Goal: Obtain resource: Obtain resource

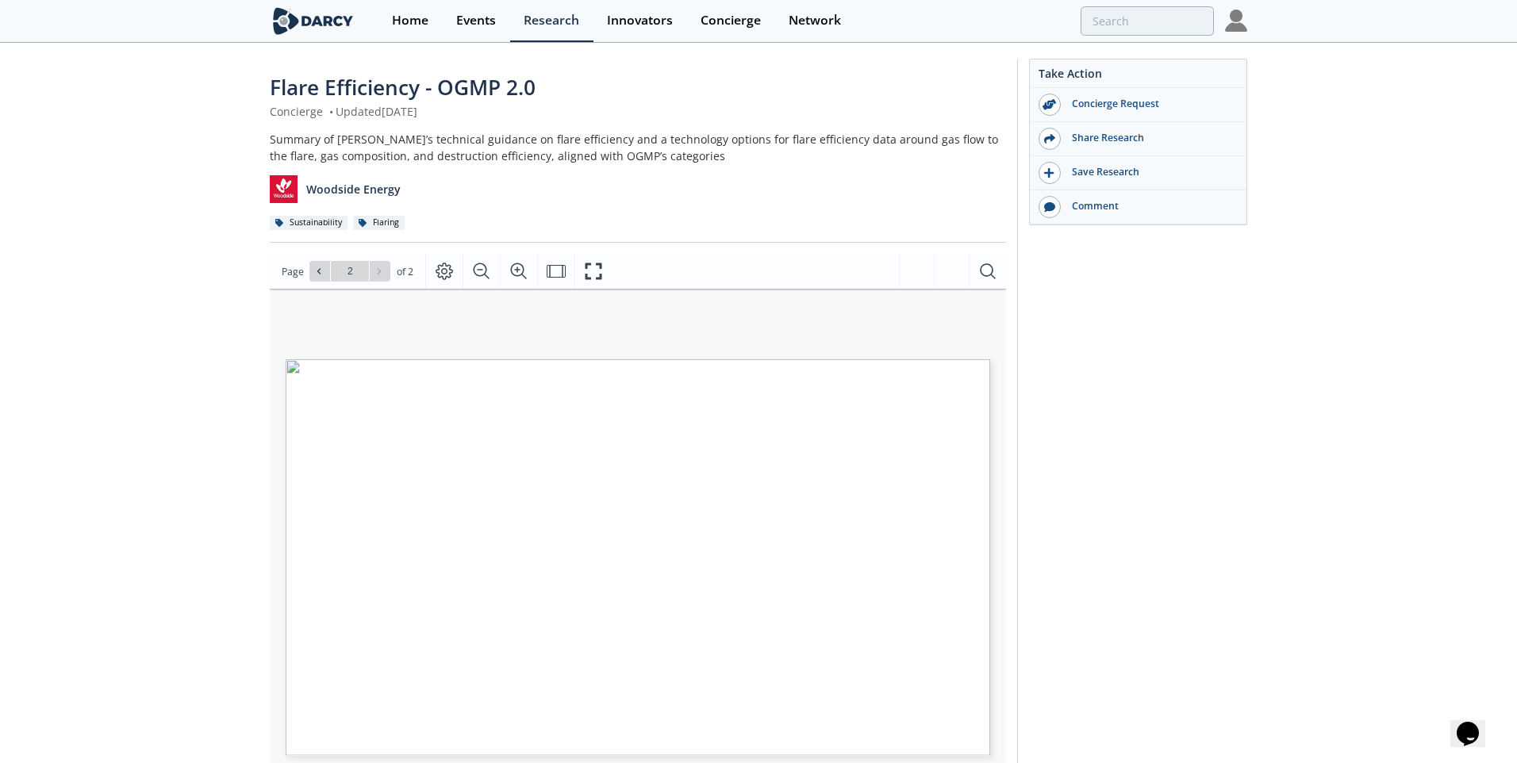
type input "1"
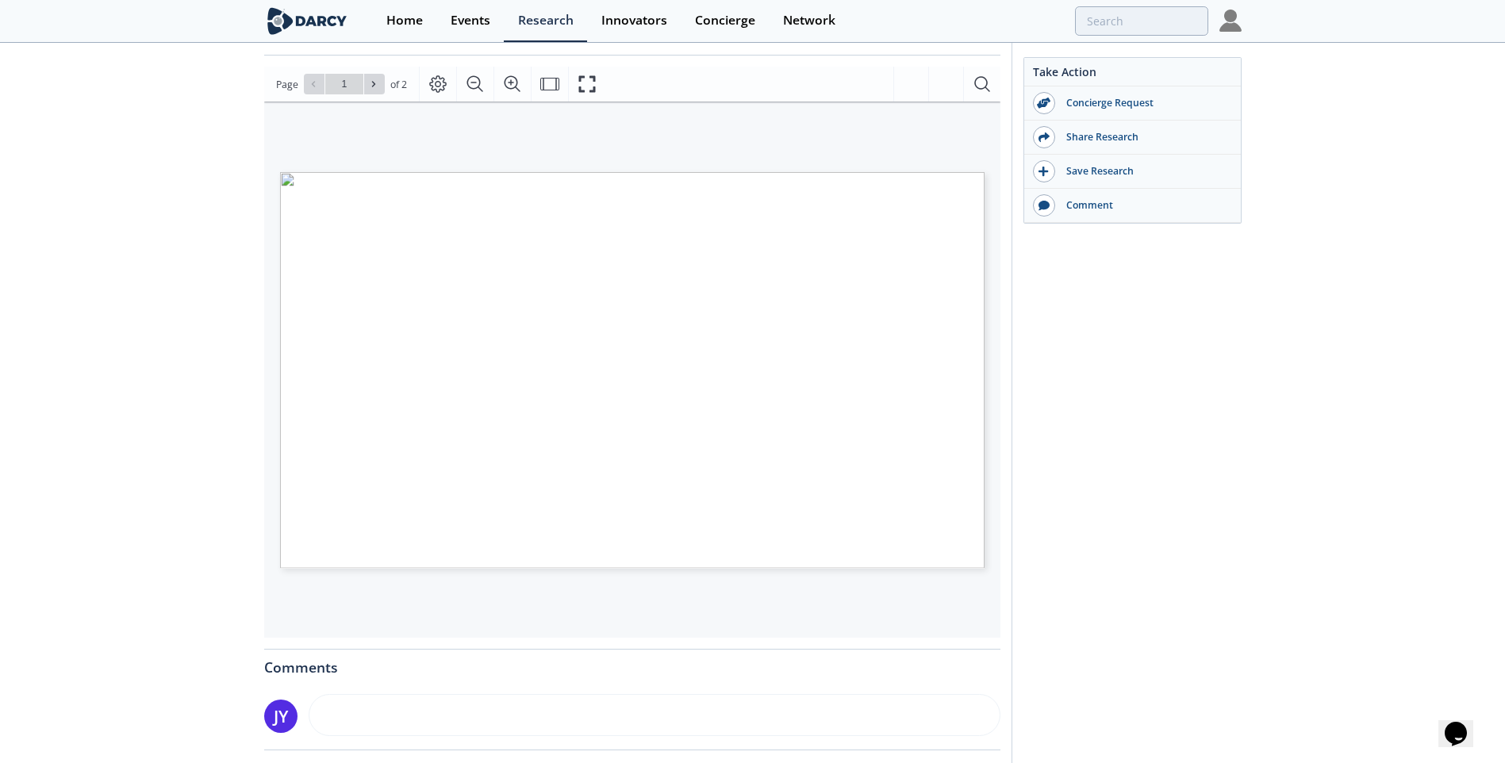
scroll to position [218, 0]
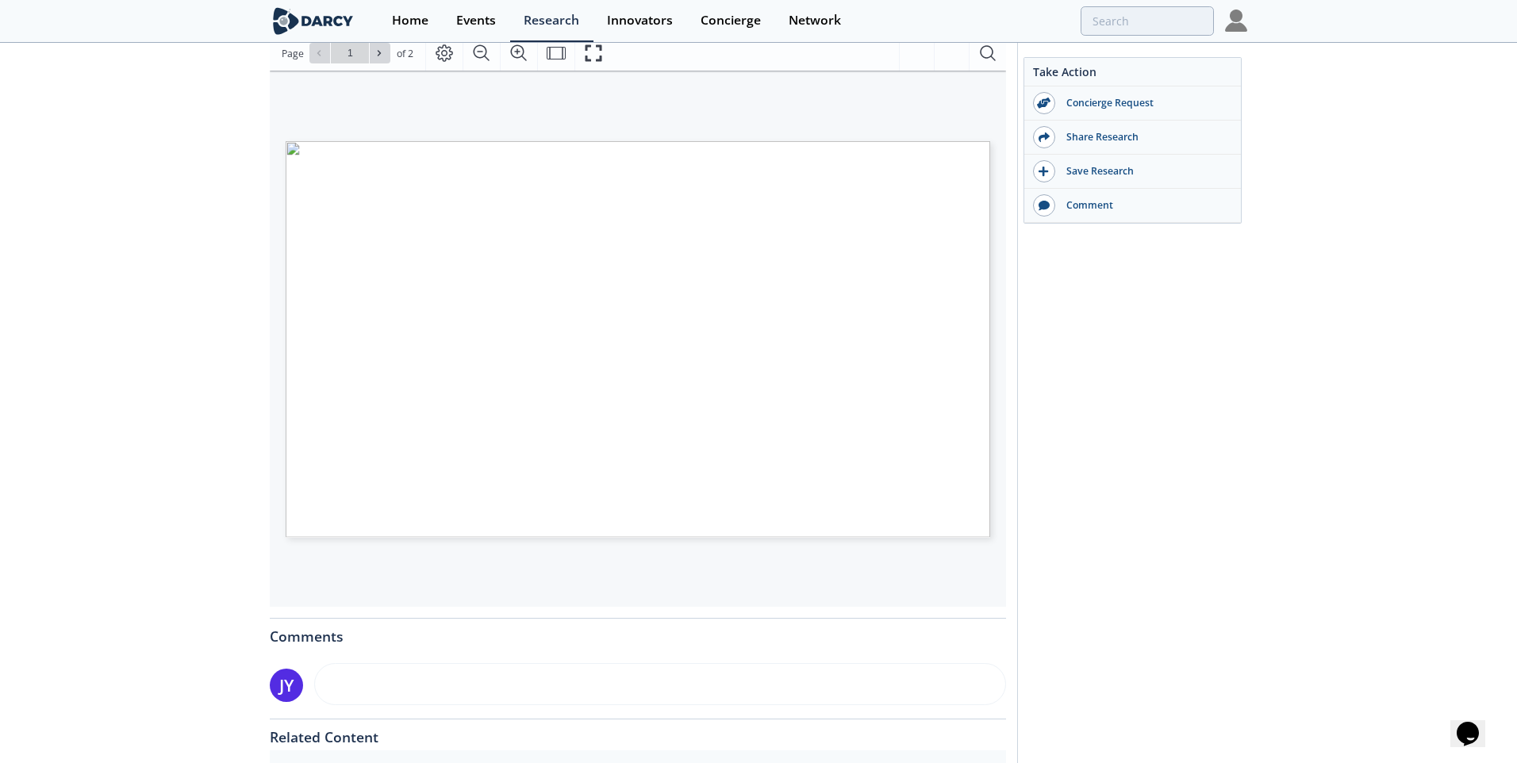
click at [733, 359] on span "Page 1" at bounding box center [1318, 708] width 1404 height 706
click at [526, 169] on span "Page 1" at bounding box center [1061, 522] width 1404 height 706
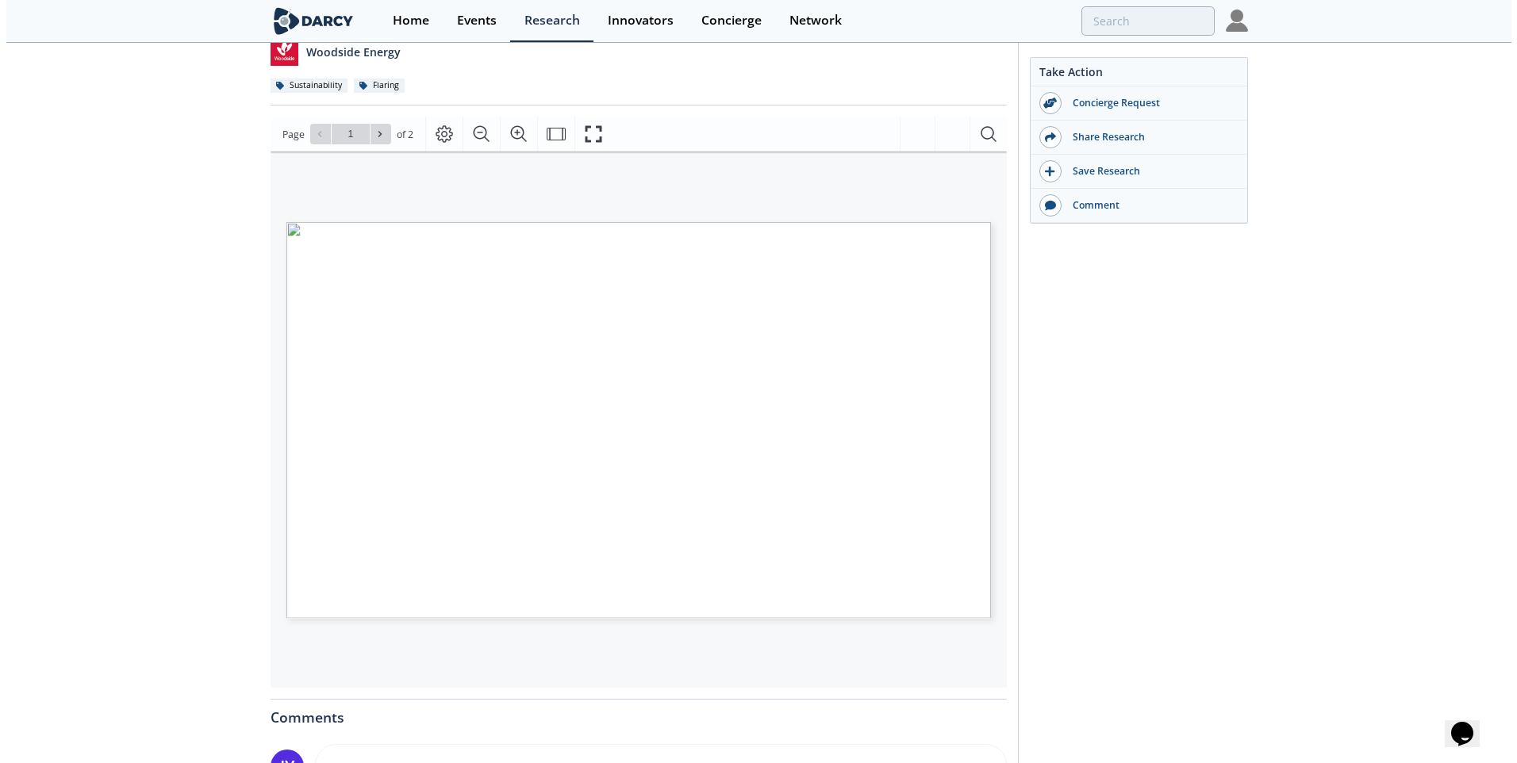
scroll to position [99, 0]
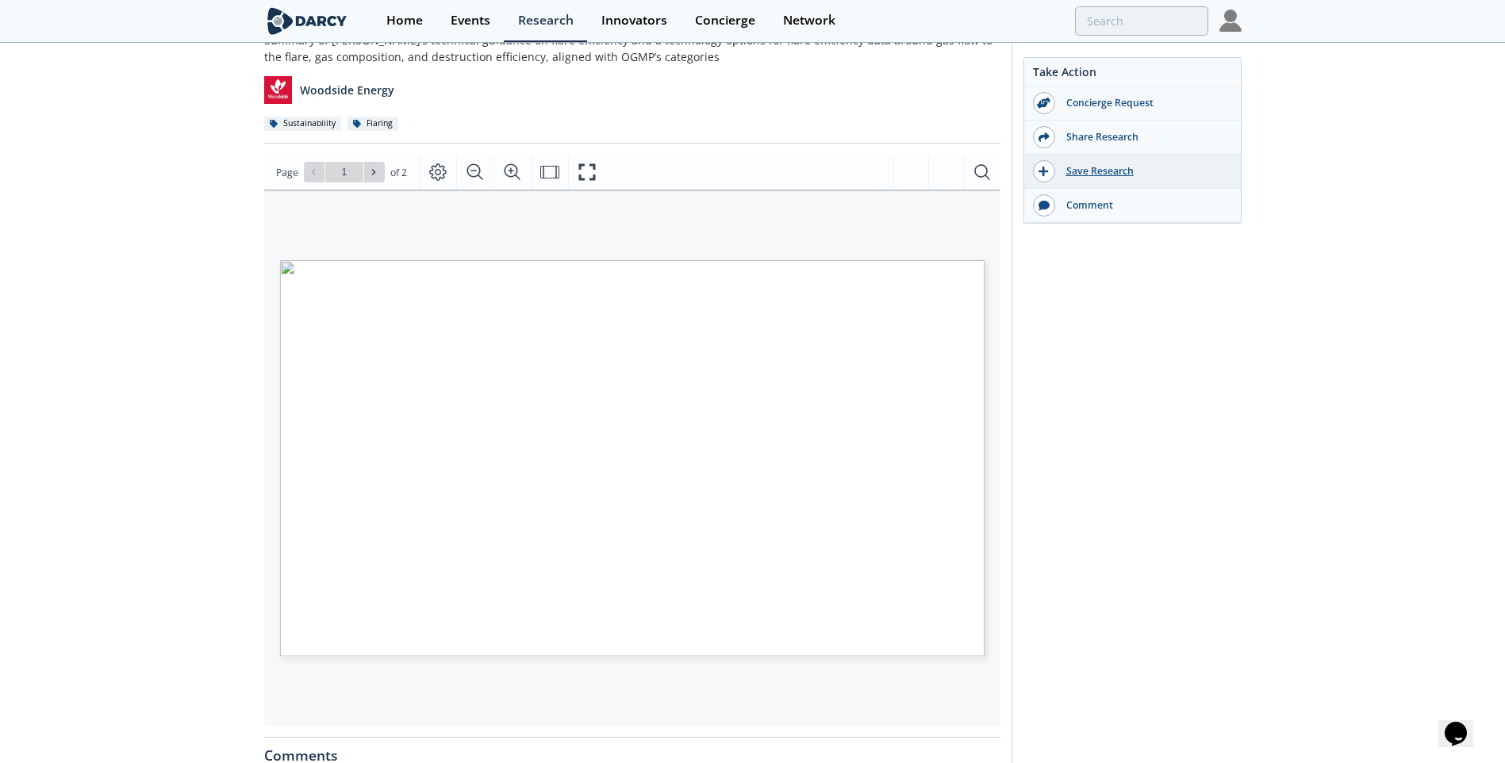
click at [1105, 164] on div "Save Research" at bounding box center [1144, 171] width 178 height 14
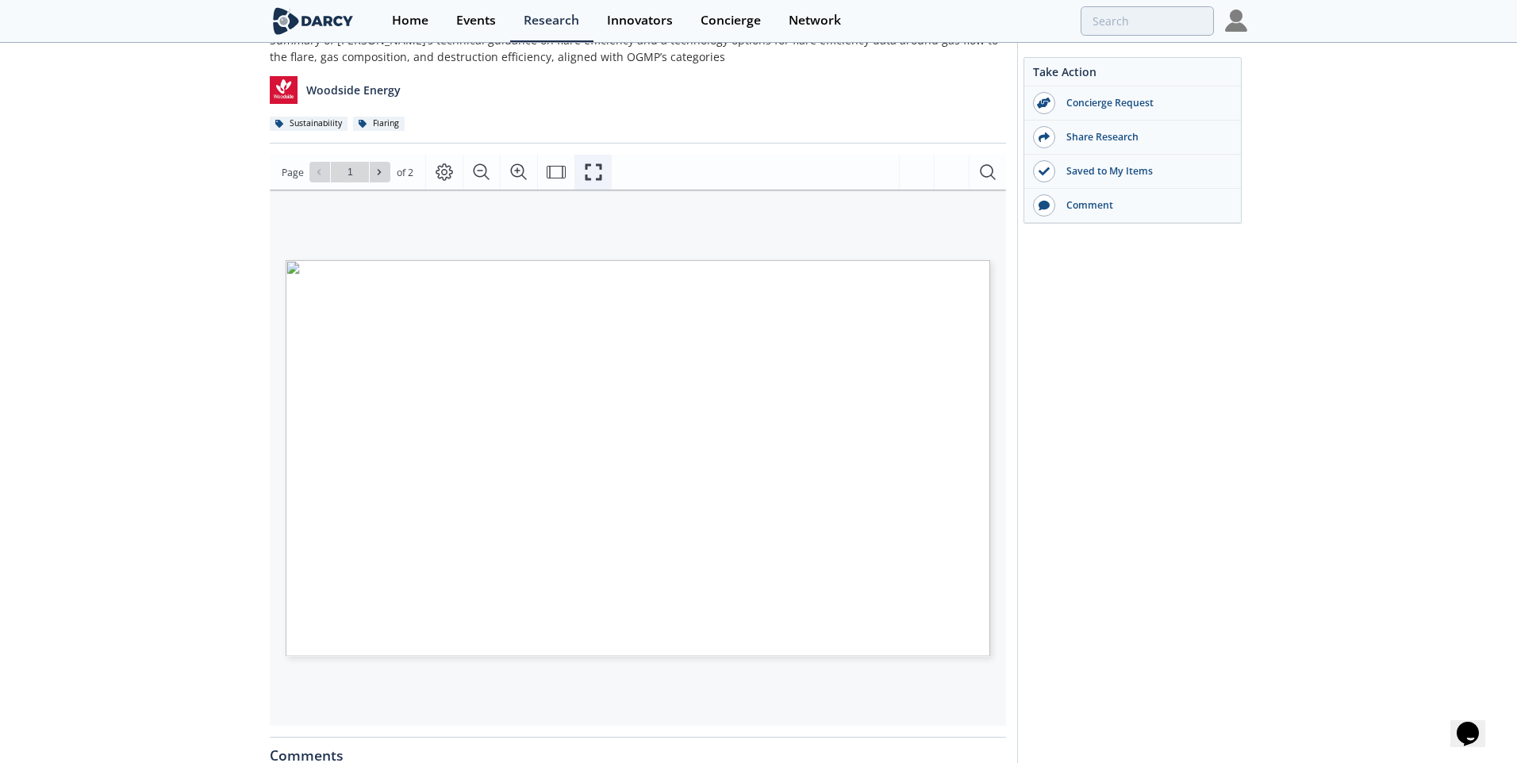
click at [596, 175] on icon "Fullscreen" at bounding box center [593, 172] width 19 height 19
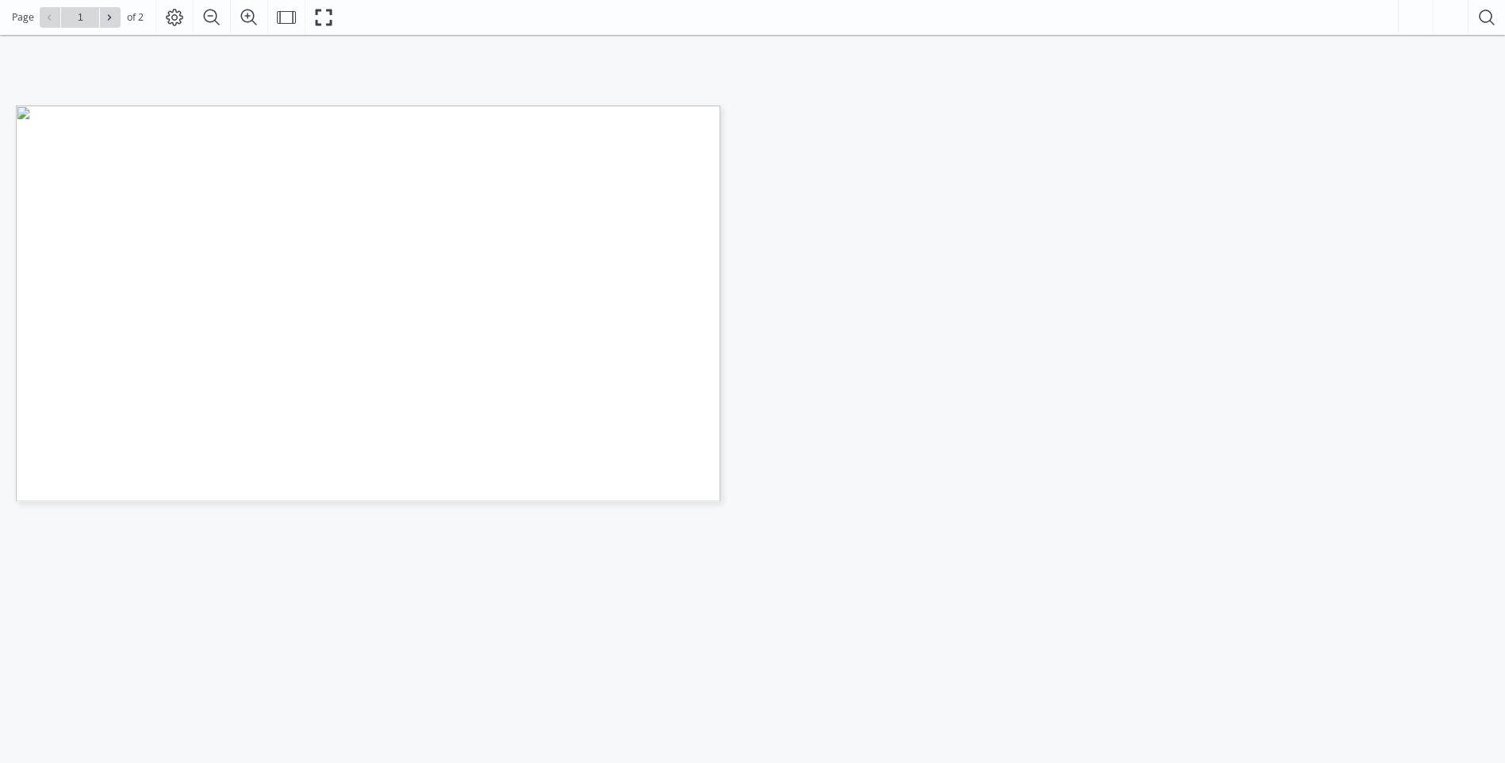
scroll to position [58, 0]
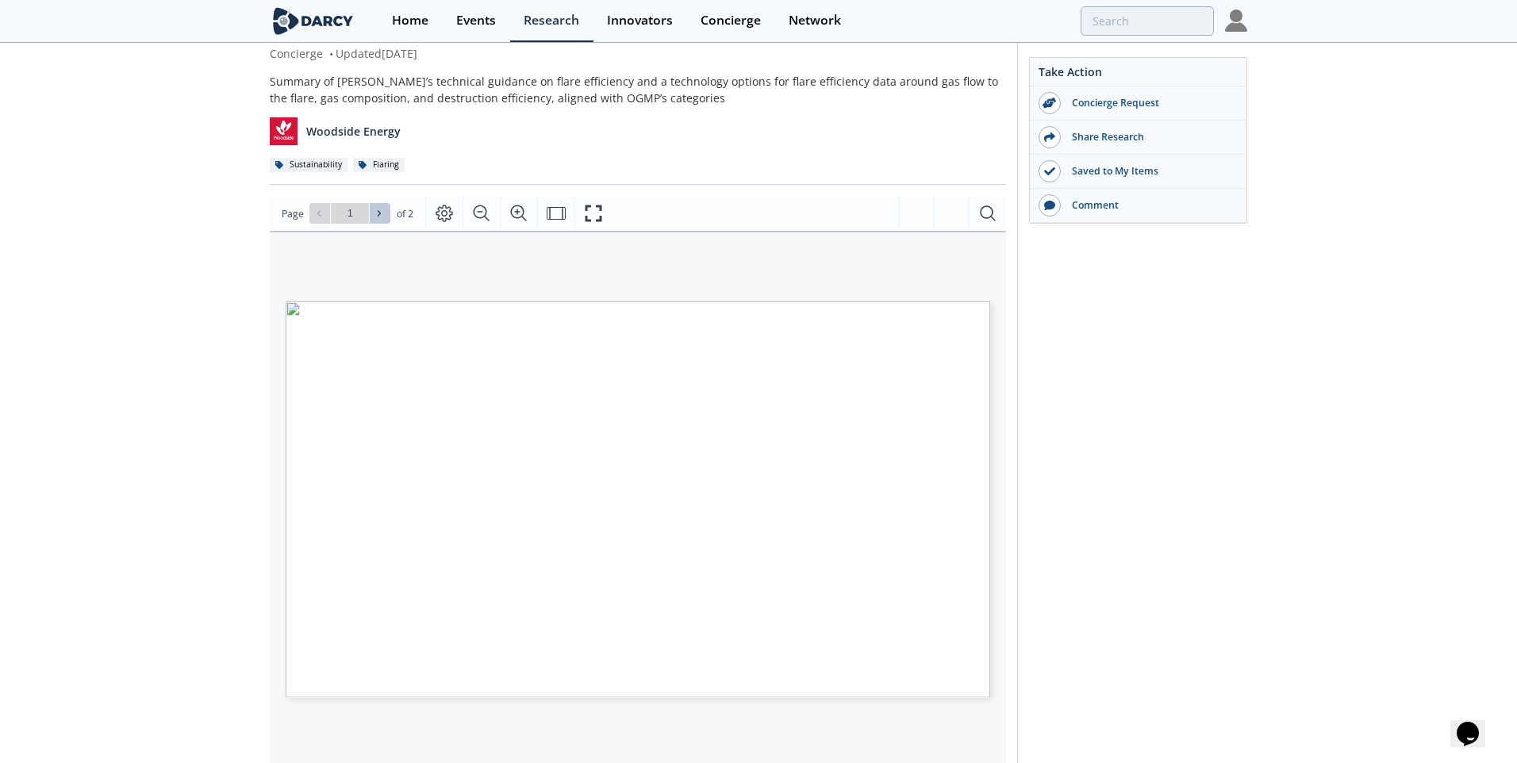
click at [378, 216] on icon at bounding box center [379, 214] width 3 height 6
click at [321, 216] on icon at bounding box center [319, 214] width 10 height 10
type input "1"
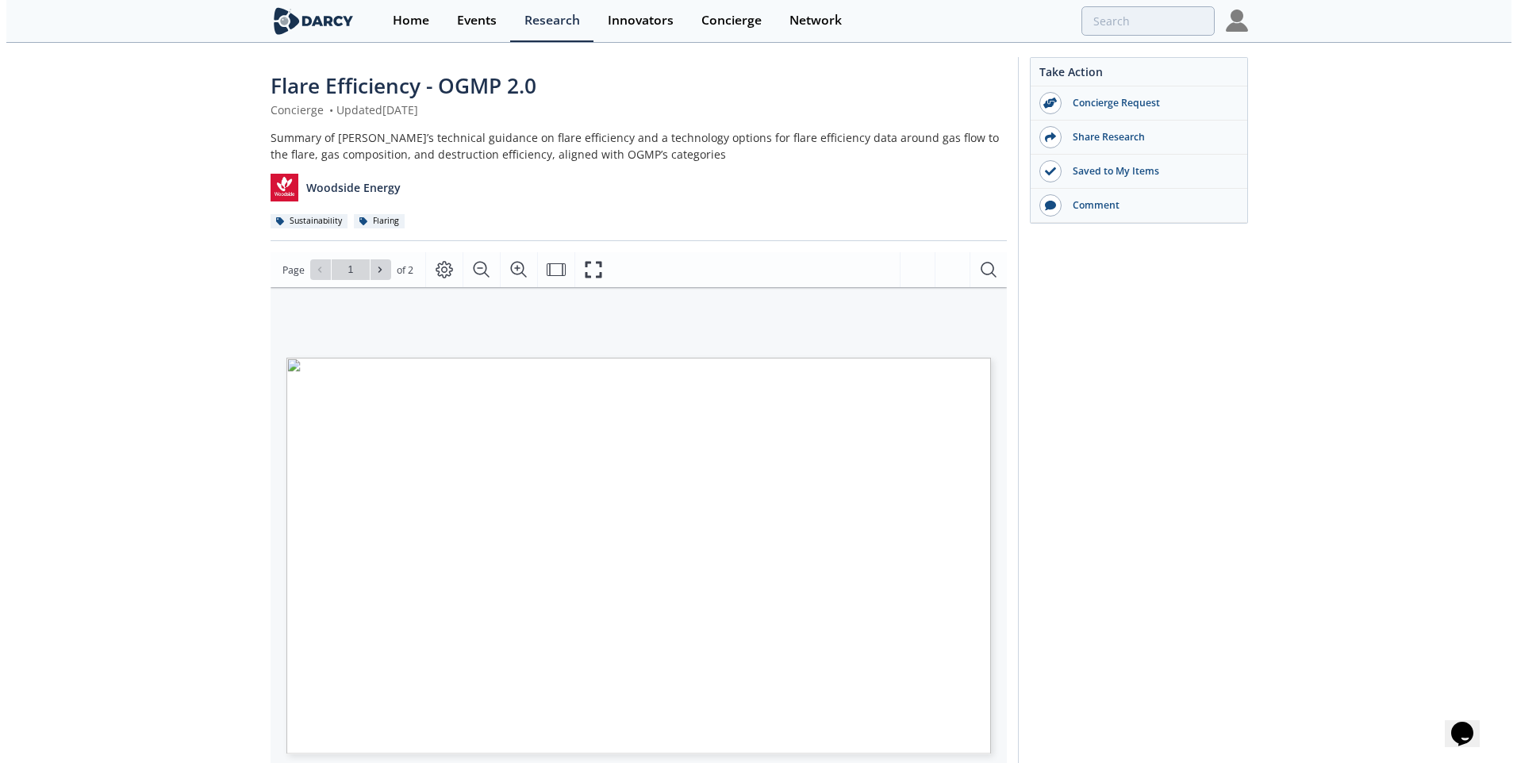
scroll to position [0, 0]
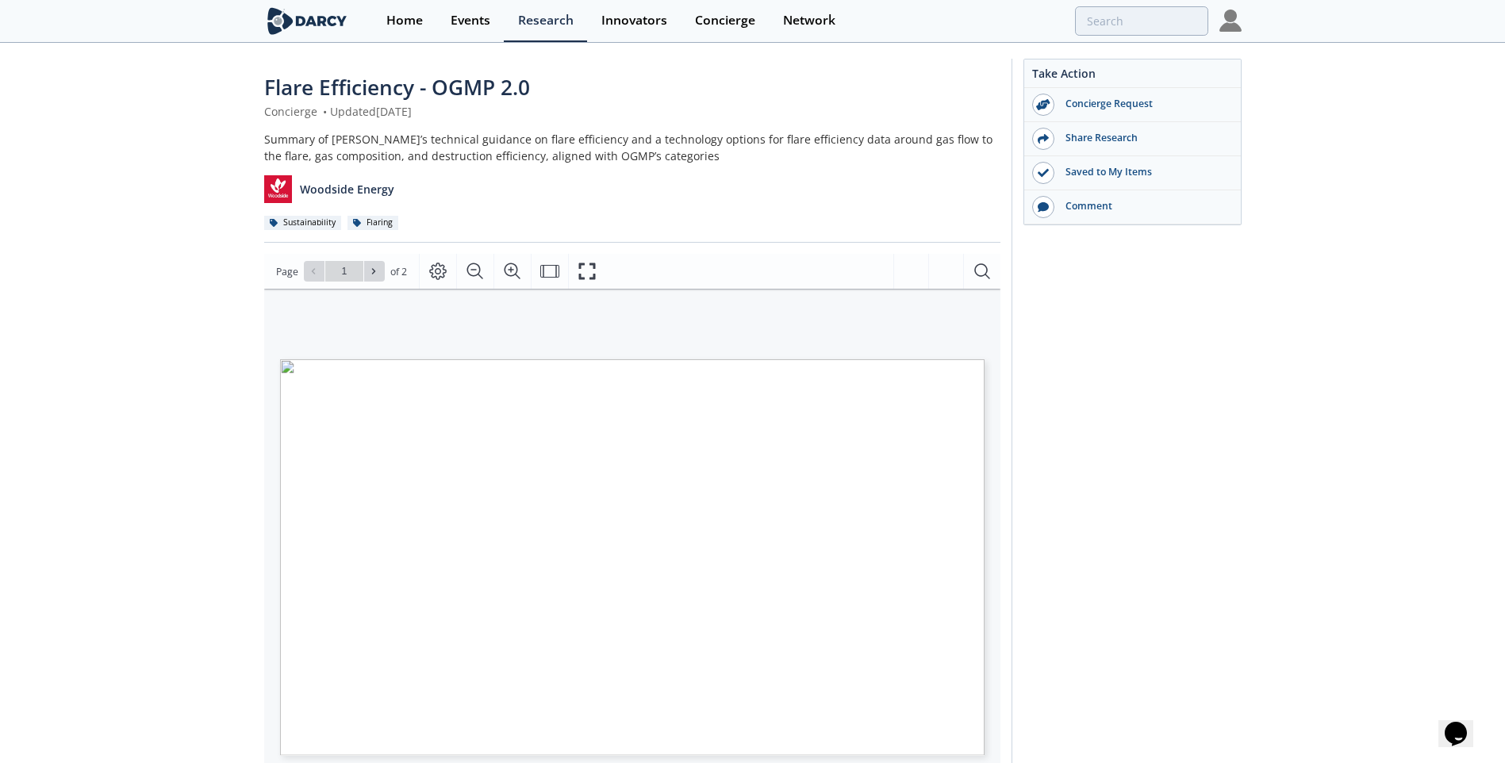
click at [1231, 20] on img at bounding box center [1230, 21] width 22 height 22
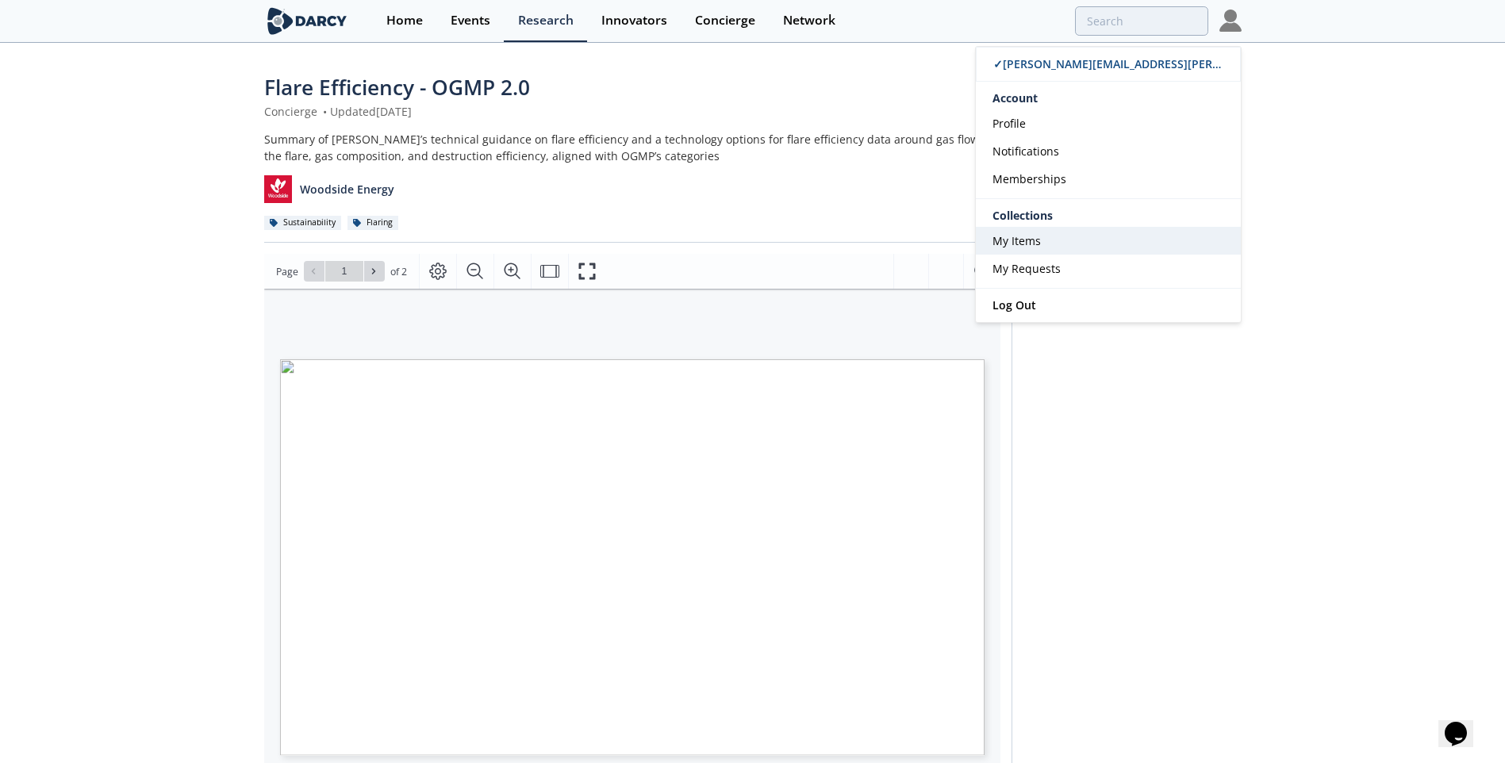
click at [1024, 240] on span "My Items" at bounding box center [1017, 240] width 48 height 15
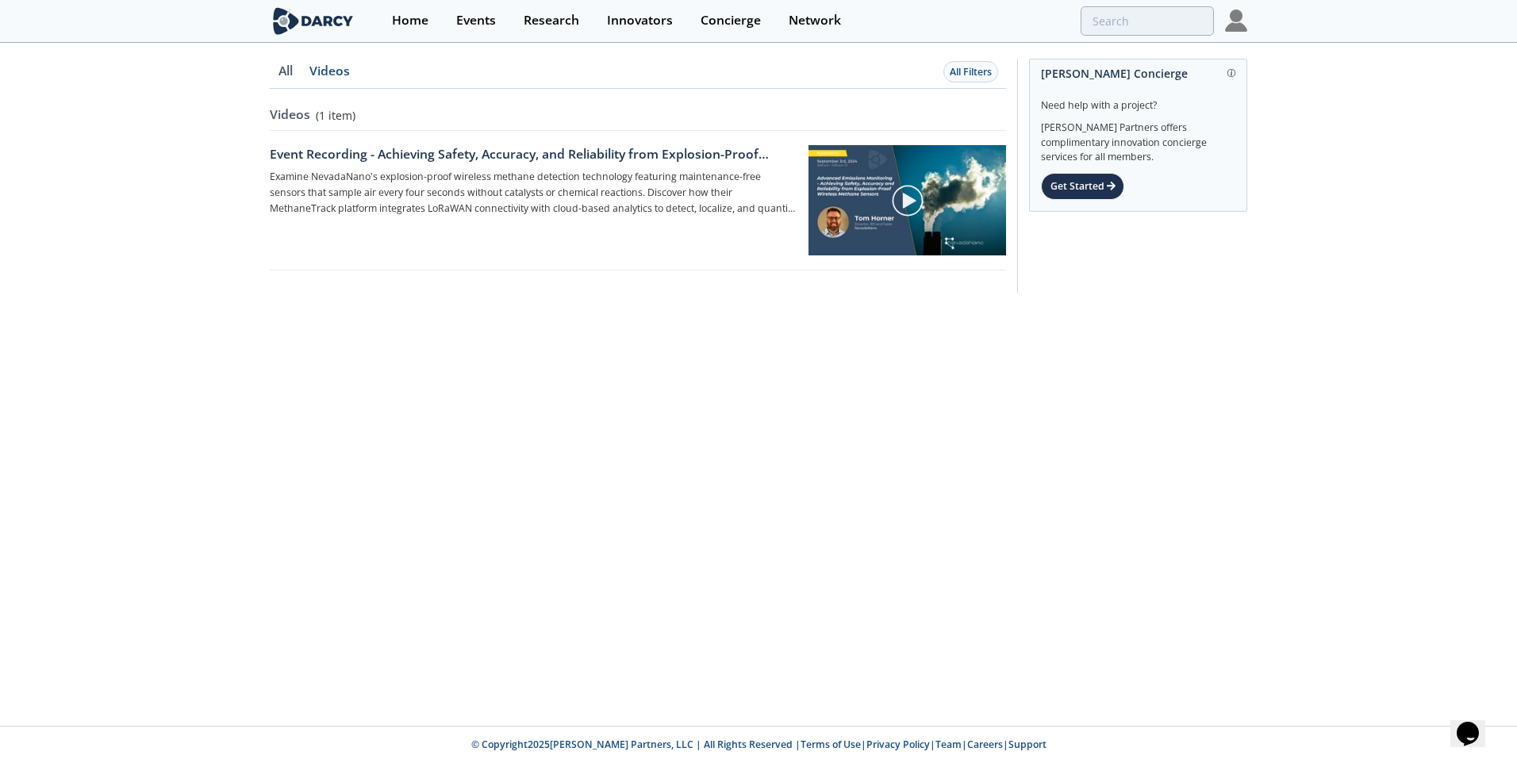
click at [286, 69] on link "All" at bounding box center [285, 77] width 31 height 24
